Goal: Check status

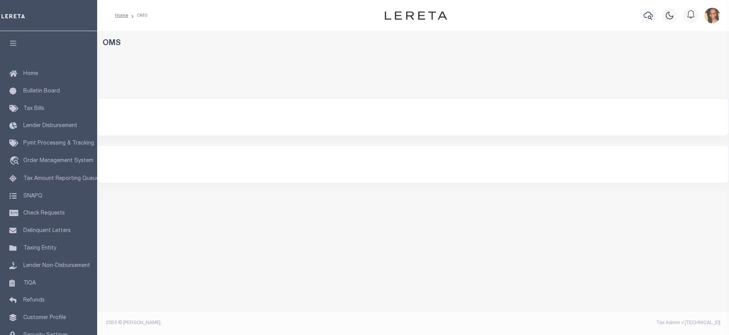
select select "200"
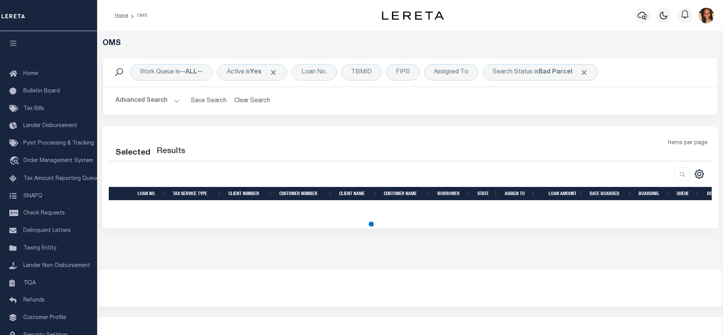
select select "200"
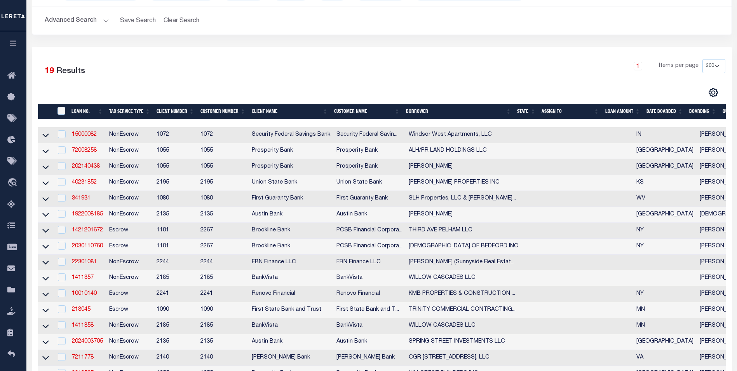
scroll to position [166, 0]
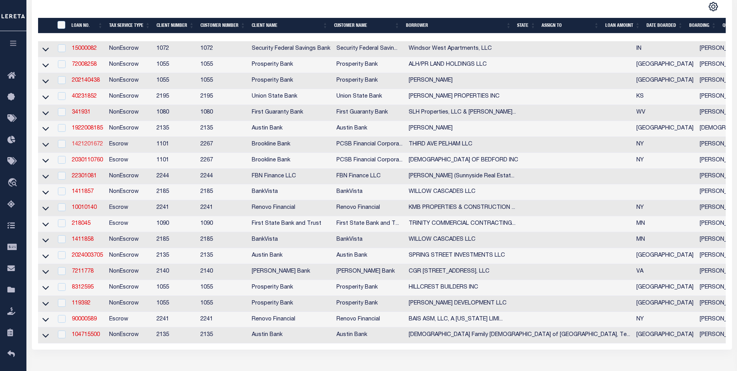
click at [81, 144] on link "1421201672" at bounding box center [87, 143] width 31 height 5
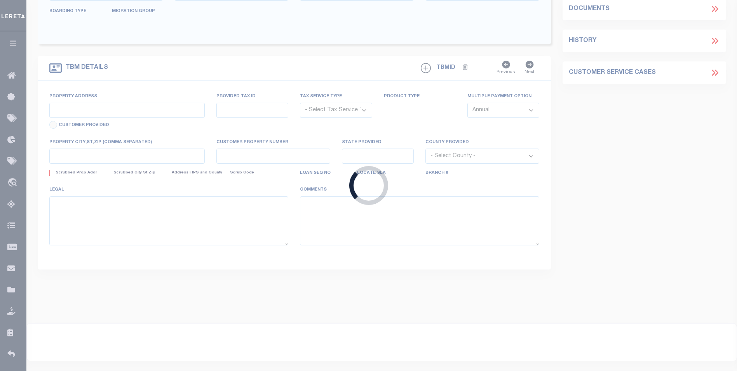
type input "1421201672"
type input "THIRD AVE PELHAM LLC"
select select
select select "Escrow"
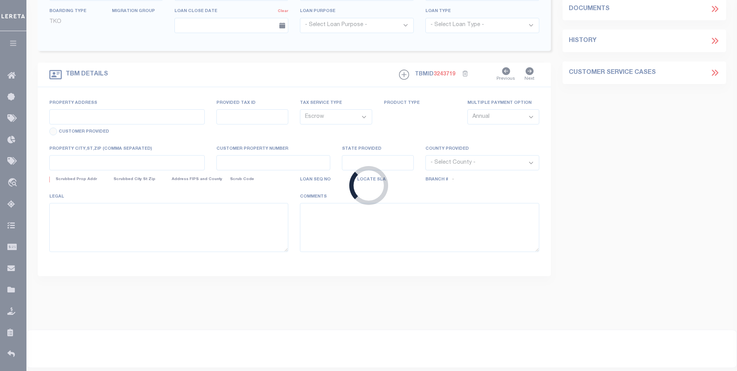
type input "[STREET_ADDRESS]"
type input "5544031630360001052000"
type input "PELHAM NY 10803"
type input "14725"
type input "NY"
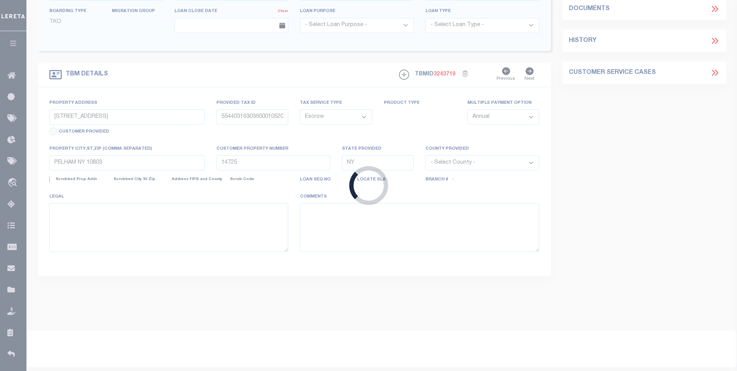
select select
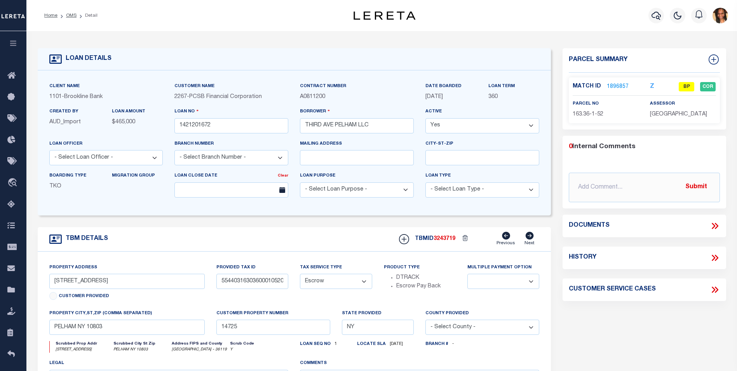
click at [609, 87] on link "1896857" at bounding box center [618, 87] width 22 height 8
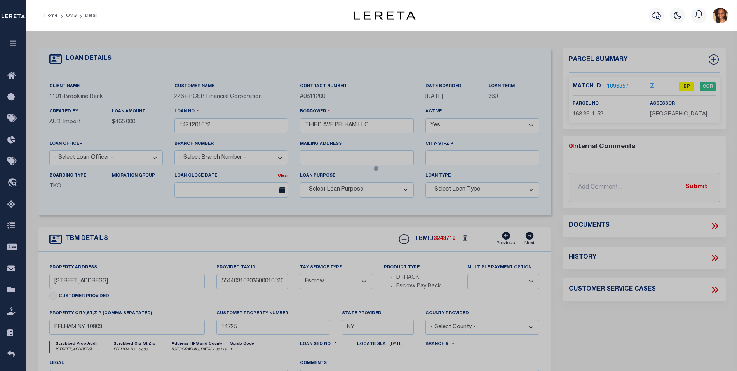
checkbox input "false"
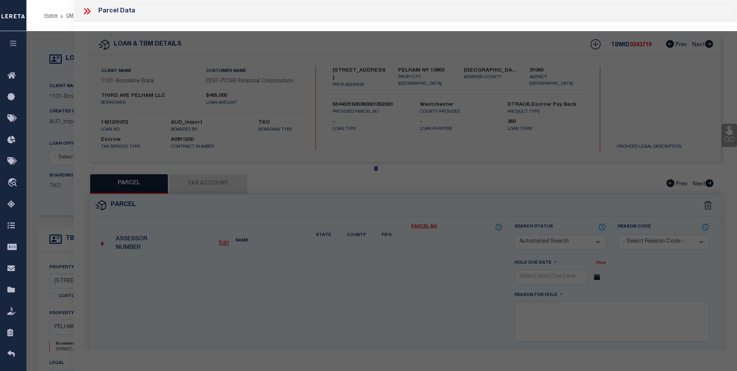
select select "BP"
type input "[STREET_ADDRESS], LLC"
select select
type input "[STREET_ADDRESS]"
checkbox input "false"
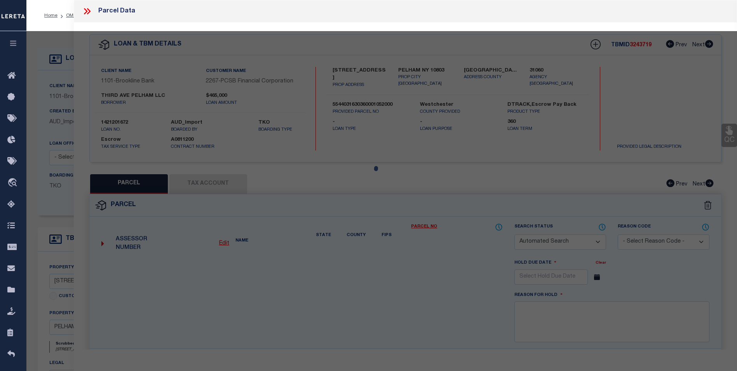
type input "PELHAM NY 10803"
type textarea "Property Description: Lot 2 5000 S F 1.-174-002 Total Acreage/Size: 50 x 100"
type textarea "Tax ID Special Project"
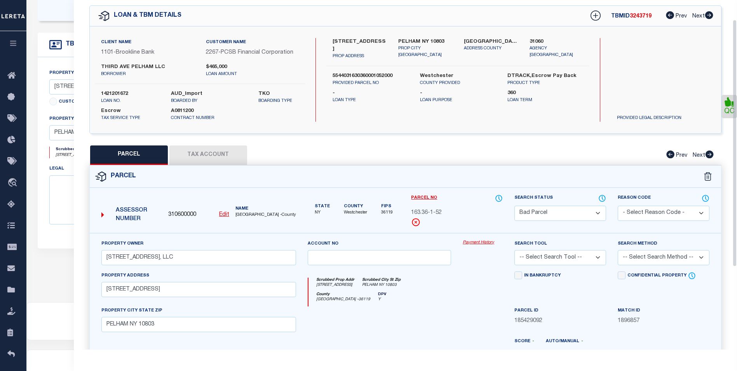
scroll to position [28, 0]
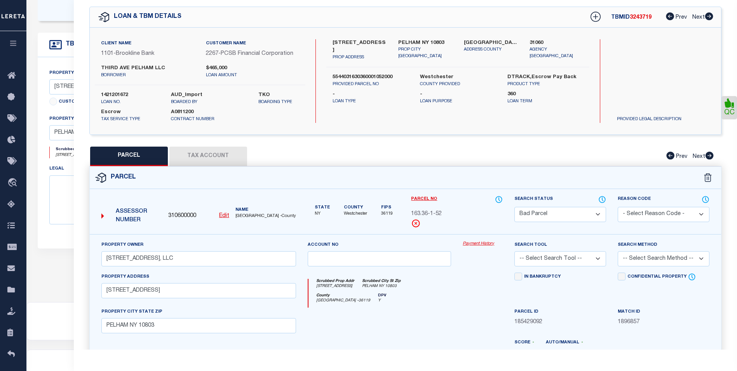
click at [202, 159] on button "Tax Account" at bounding box center [208, 155] width 78 height 19
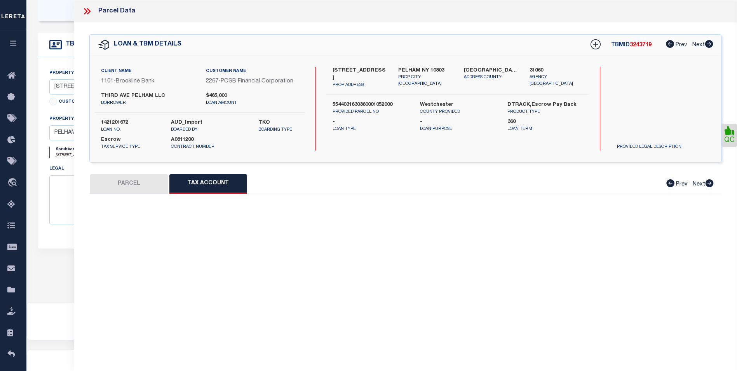
scroll to position [0, 0]
select select "100"
